Goal: Navigation & Orientation: Understand site structure

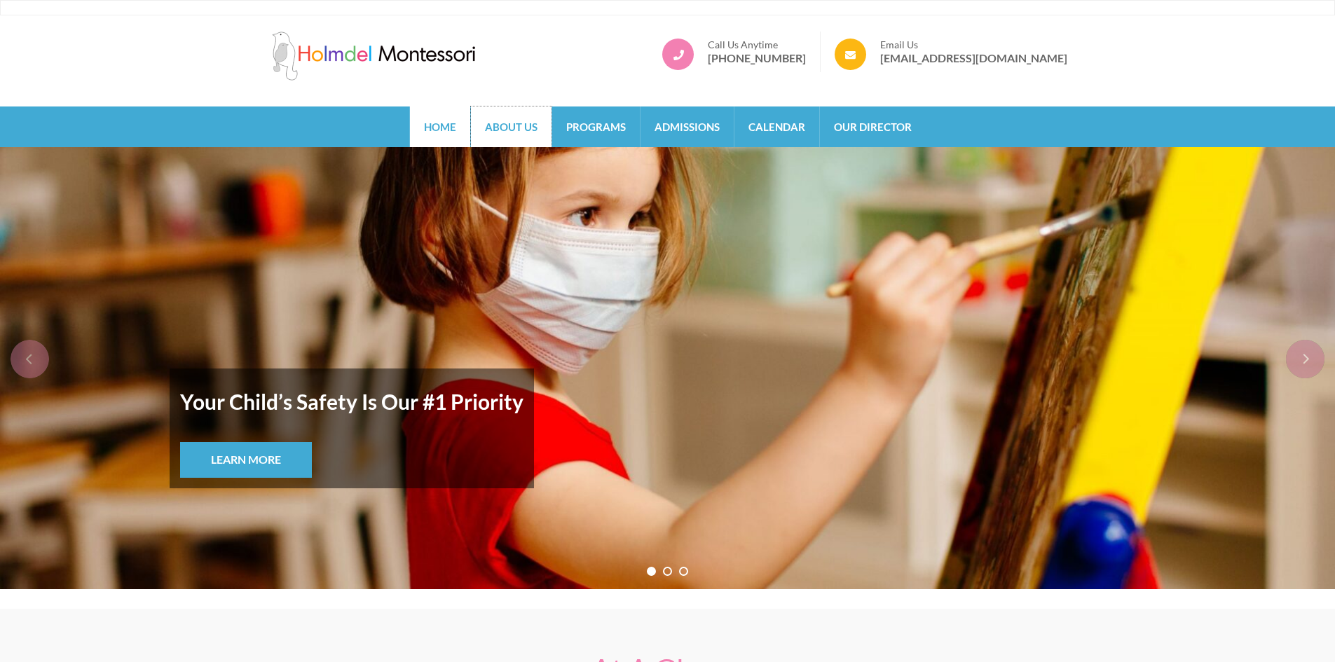
click at [492, 137] on link "About Us" at bounding box center [511, 126] width 81 height 41
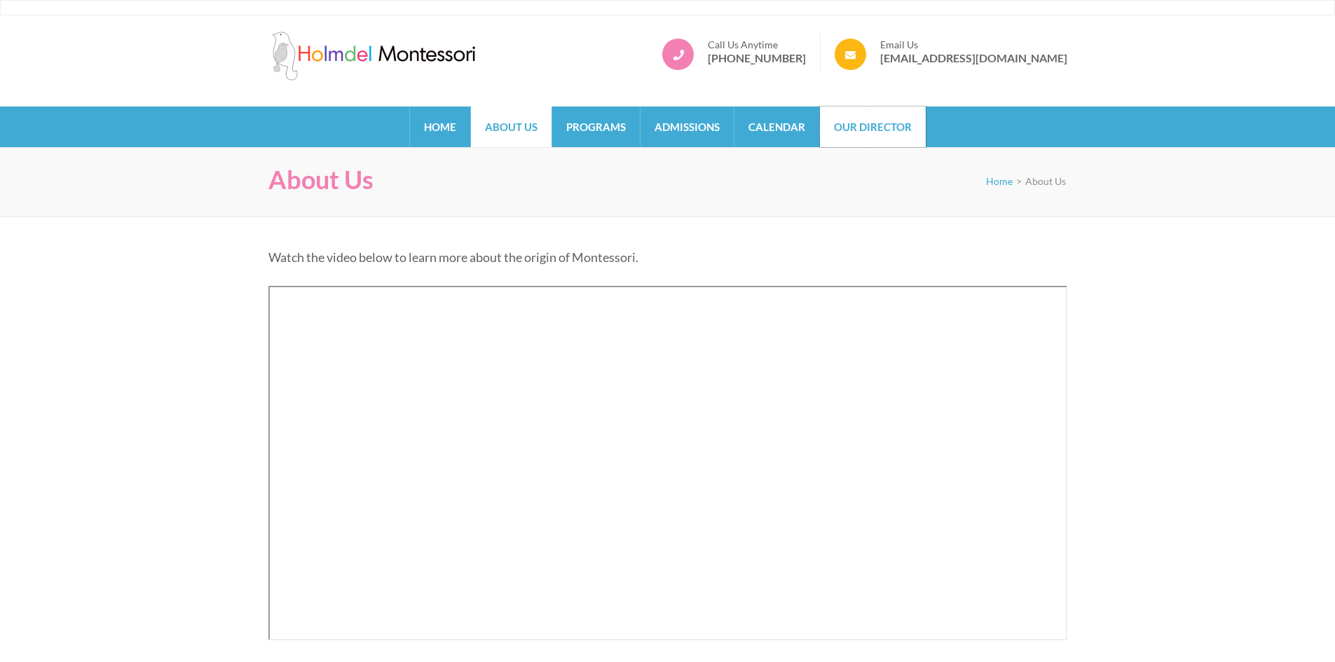
click at [866, 128] on link "Our Director" at bounding box center [873, 126] width 106 height 41
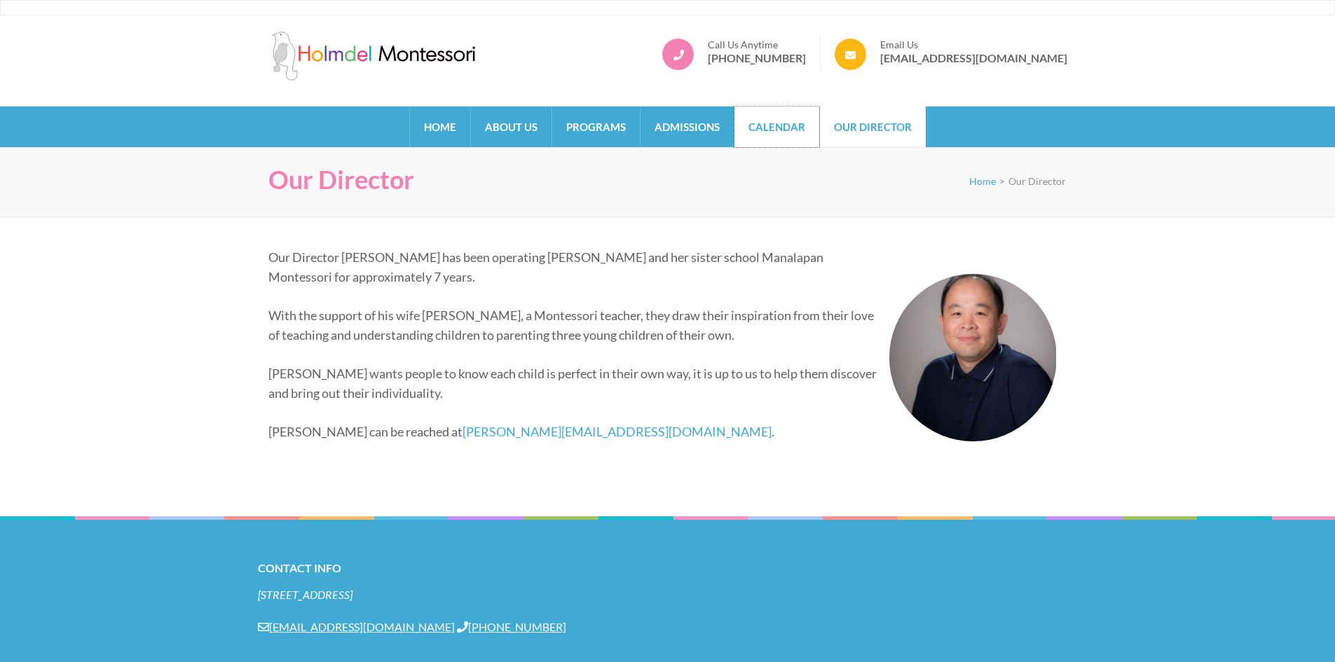
click at [764, 135] on link "Calendar" at bounding box center [776, 126] width 85 height 41
click at [684, 134] on link "Admissions" at bounding box center [686, 126] width 93 height 41
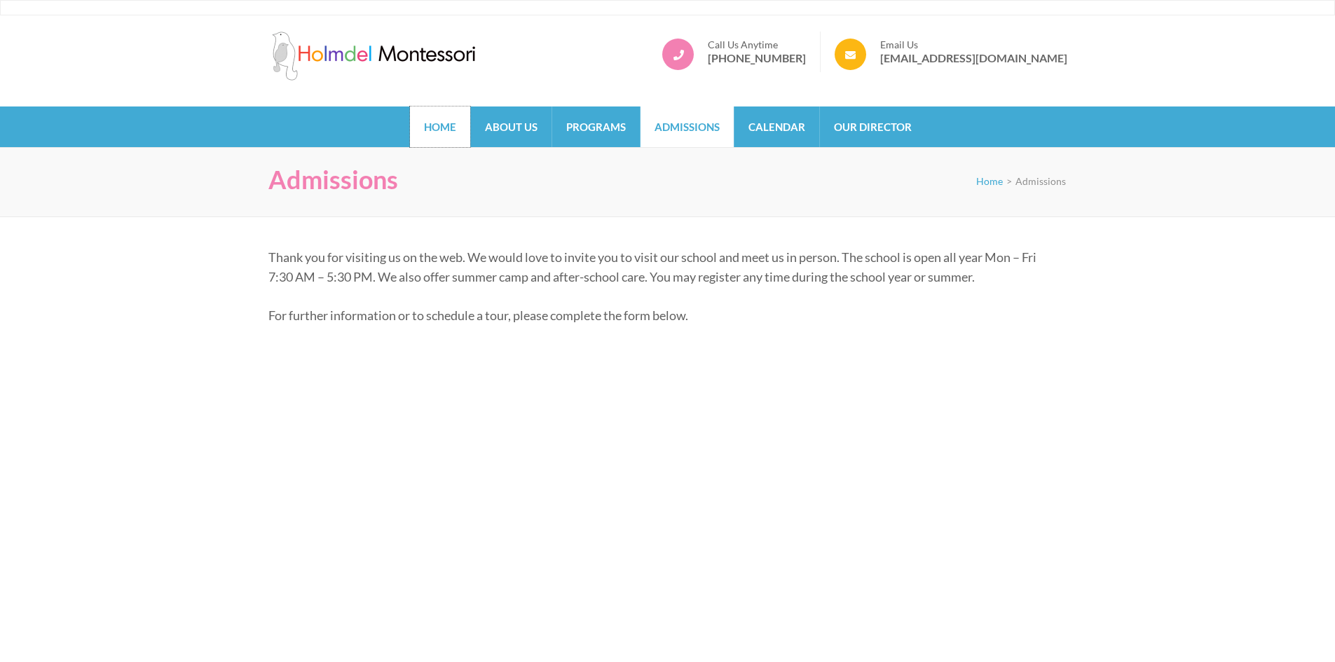
click at [437, 128] on link "Home" at bounding box center [440, 126] width 60 height 41
